Goal: Register for event/course

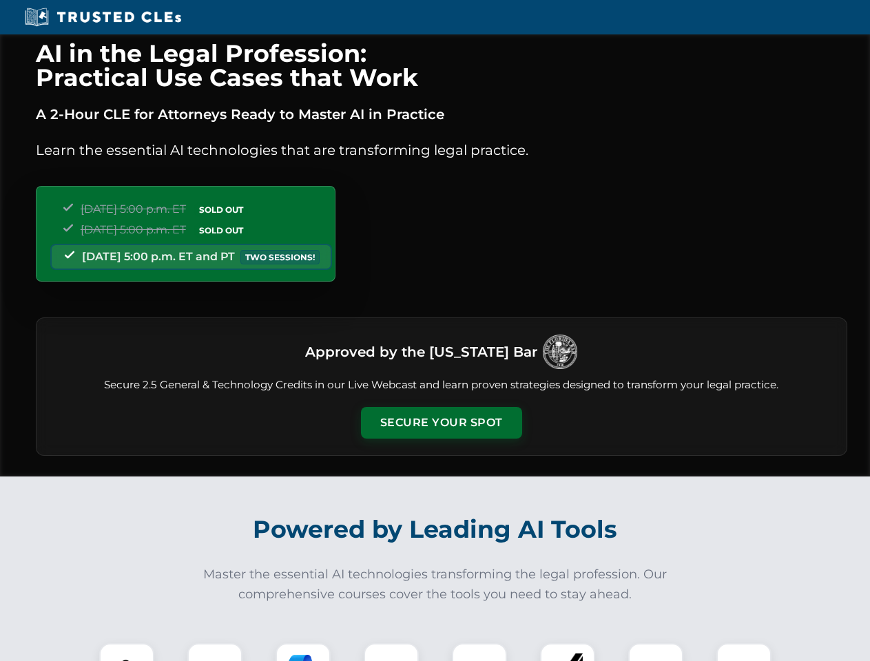
click at [441, 423] on button "Secure Your Spot" at bounding box center [441, 423] width 161 height 32
click at [127, 652] on img at bounding box center [127, 671] width 40 height 40
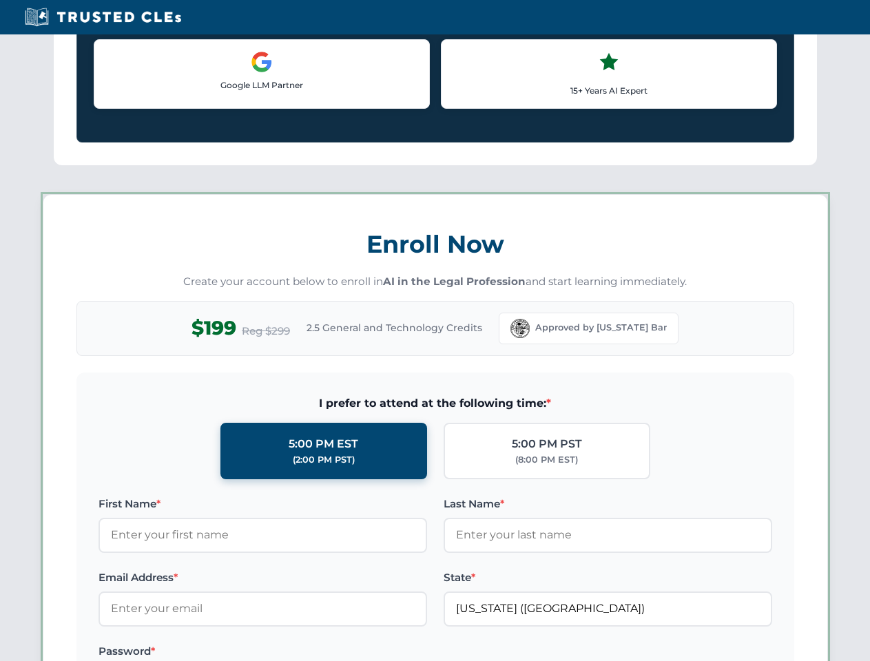
click at [303, 652] on label "Password *" at bounding box center [262, 651] width 329 height 17
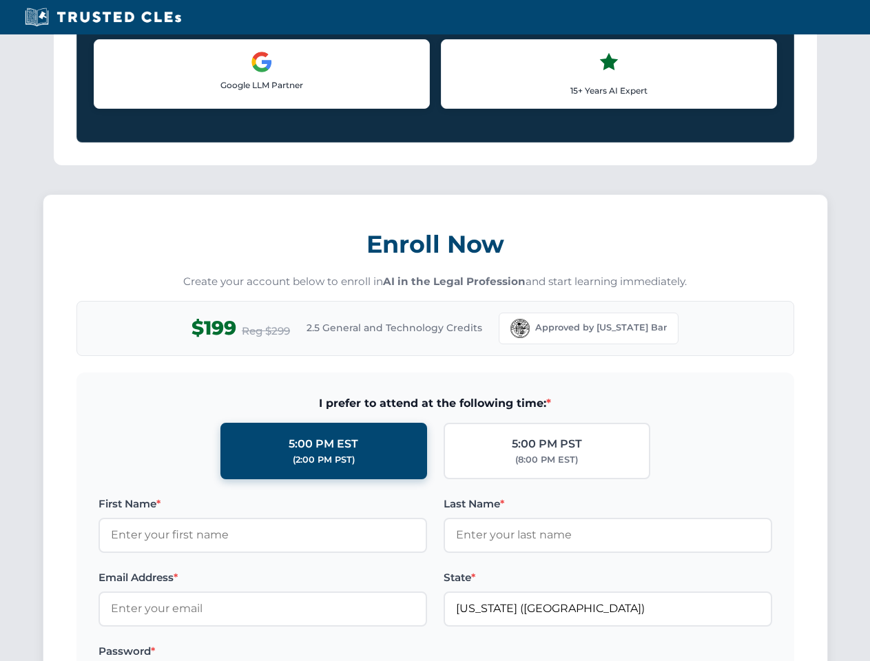
scroll to position [1352, 0]
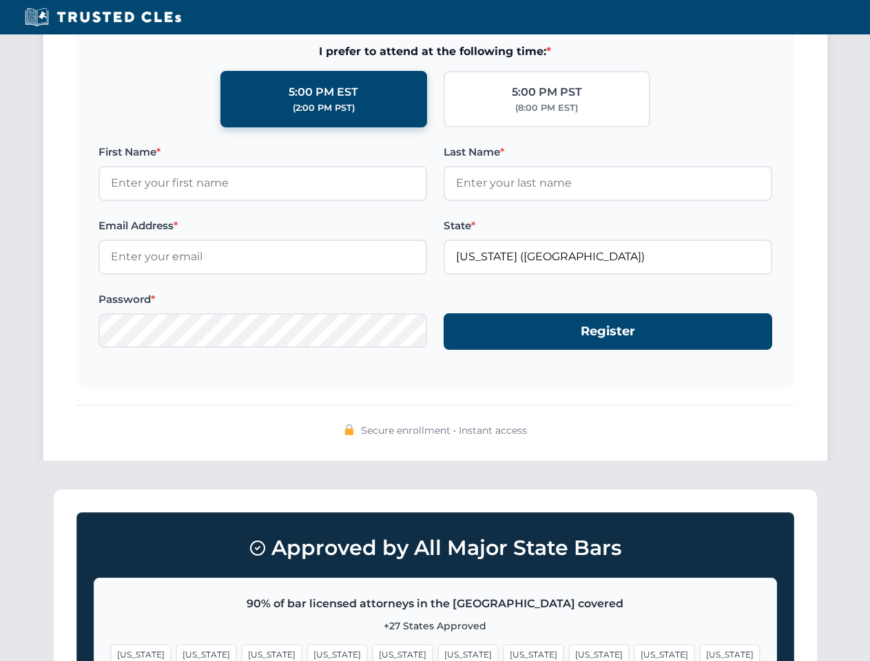
click at [634, 652] on span "[US_STATE]" at bounding box center [664, 655] width 60 height 20
